Goal: Navigation & Orientation: Find specific page/section

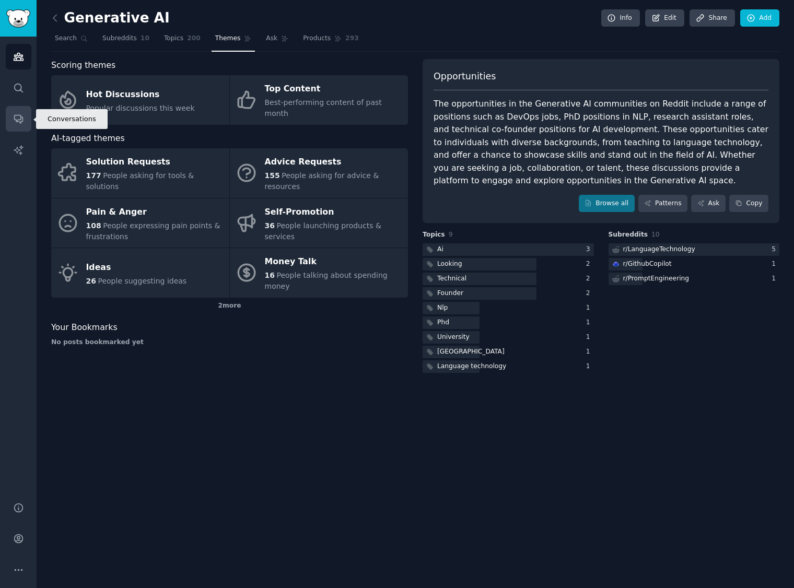
click at [13, 126] on link "Conversations" at bounding box center [19, 119] width 26 height 26
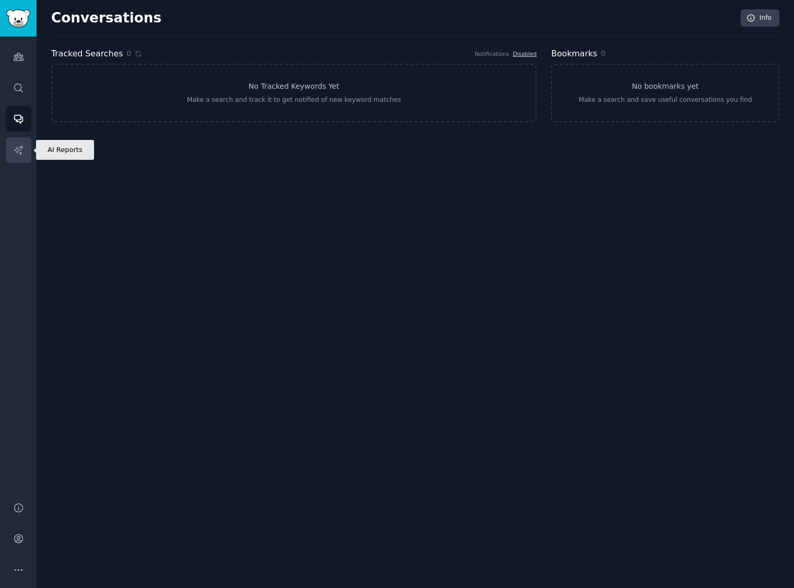
click at [23, 148] on icon "Sidebar" at bounding box center [18, 150] width 11 height 11
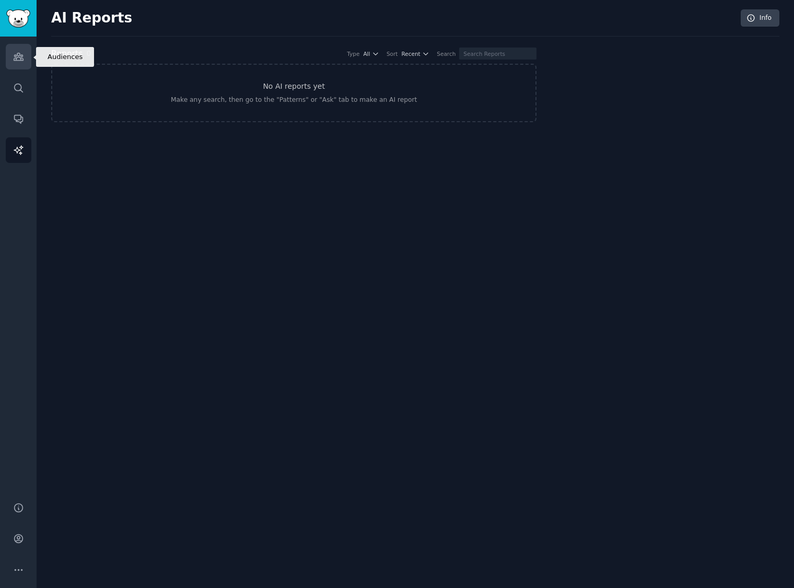
click at [23, 55] on icon "Sidebar" at bounding box center [18, 56] width 11 height 11
